Goal: Task Accomplishment & Management: Manage account settings

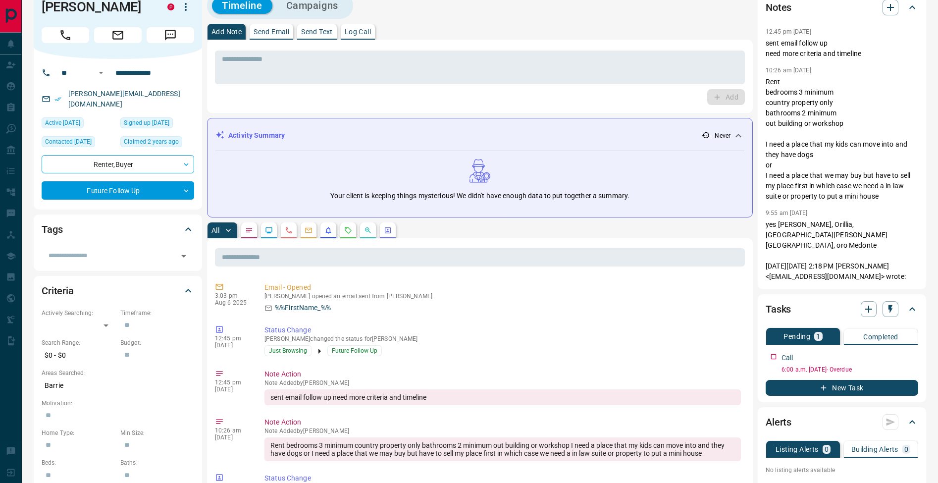
scroll to position [142, 0]
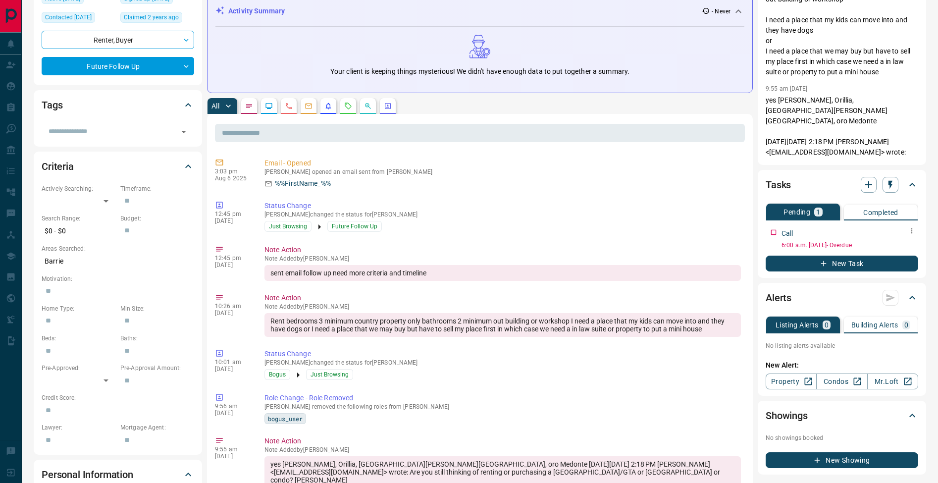
click at [910, 231] on icon "button" at bounding box center [912, 231] width 8 height 8
click at [905, 247] on li "Edit" at bounding box center [897, 249] width 44 height 15
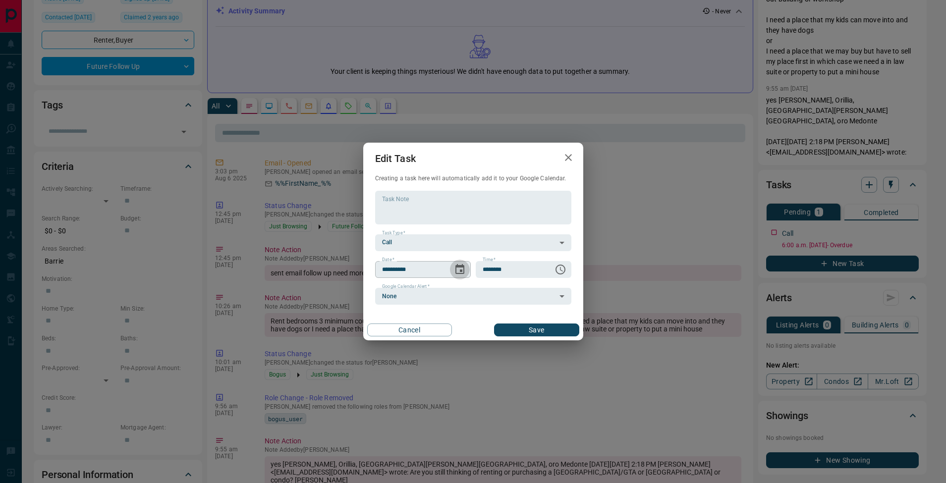
click at [461, 270] on icon "Choose date, selected date is Aug 13, 2025" at bounding box center [459, 269] width 9 height 10
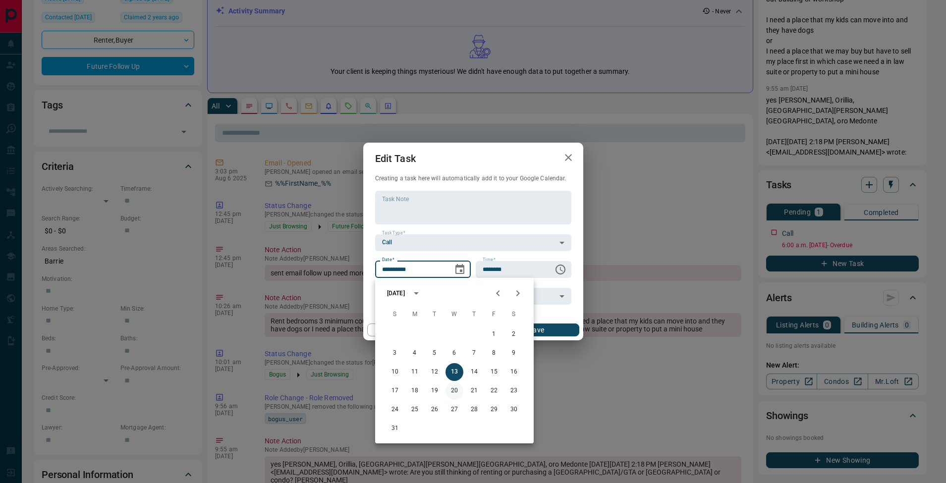
click at [455, 393] on button "20" at bounding box center [454, 391] width 18 height 18
type input "**********"
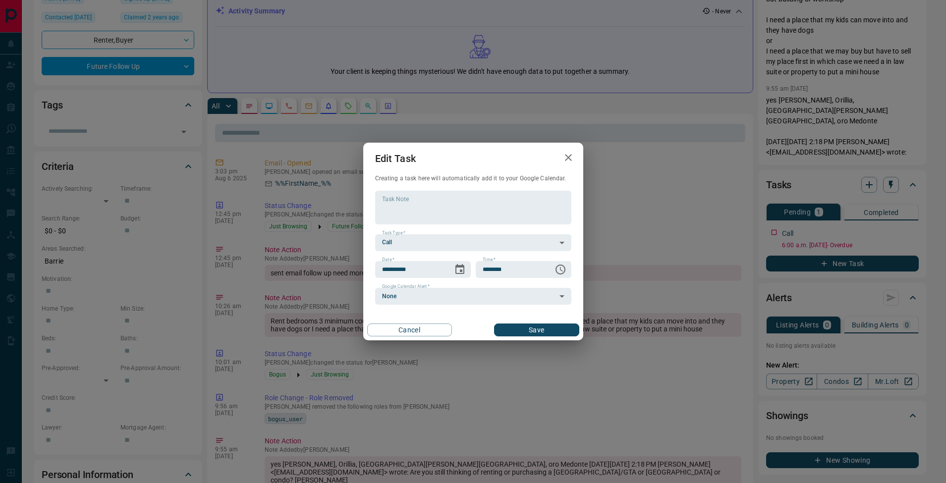
click at [548, 323] on div "Cancel Save" at bounding box center [473, 330] width 220 height 21
click at [549, 328] on button "Save" at bounding box center [536, 330] width 85 height 13
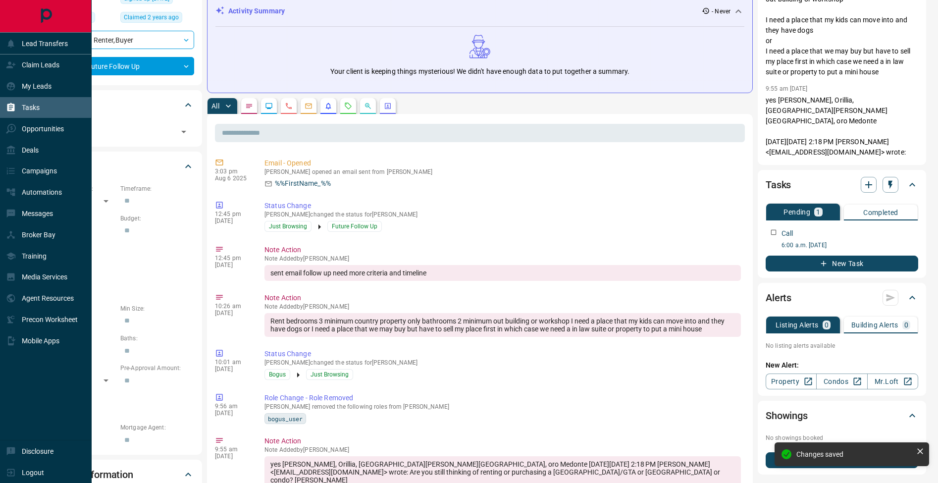
click at [14, 111] on icon at bounding box center [10, 107] width 7 height 8
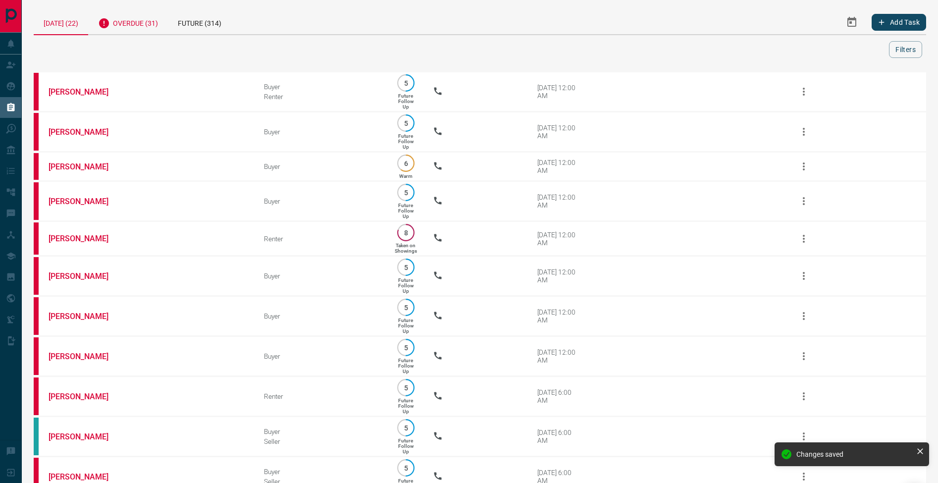
click at [129, 29] on div "Overdue (31)" at bounding box center [128, 22] width 80 height 24
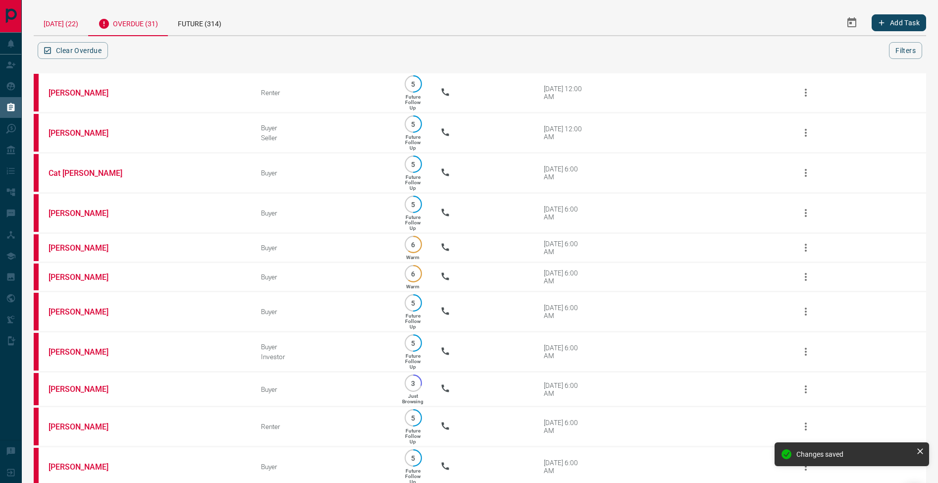
click at [69, 23] on div "[DATE] (22)" at bounding box center [61, 22] width 55 height 25
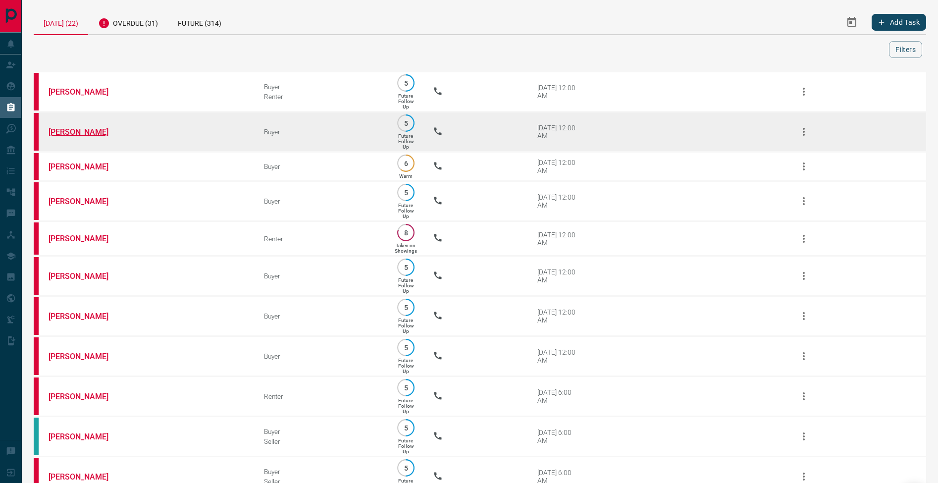
click at [69, 130] on link "[PERSON_NAME]" at bounding box center [86, 131] width 74 height 9
